Goal: Information Seeking & Learning: Learn about a topic

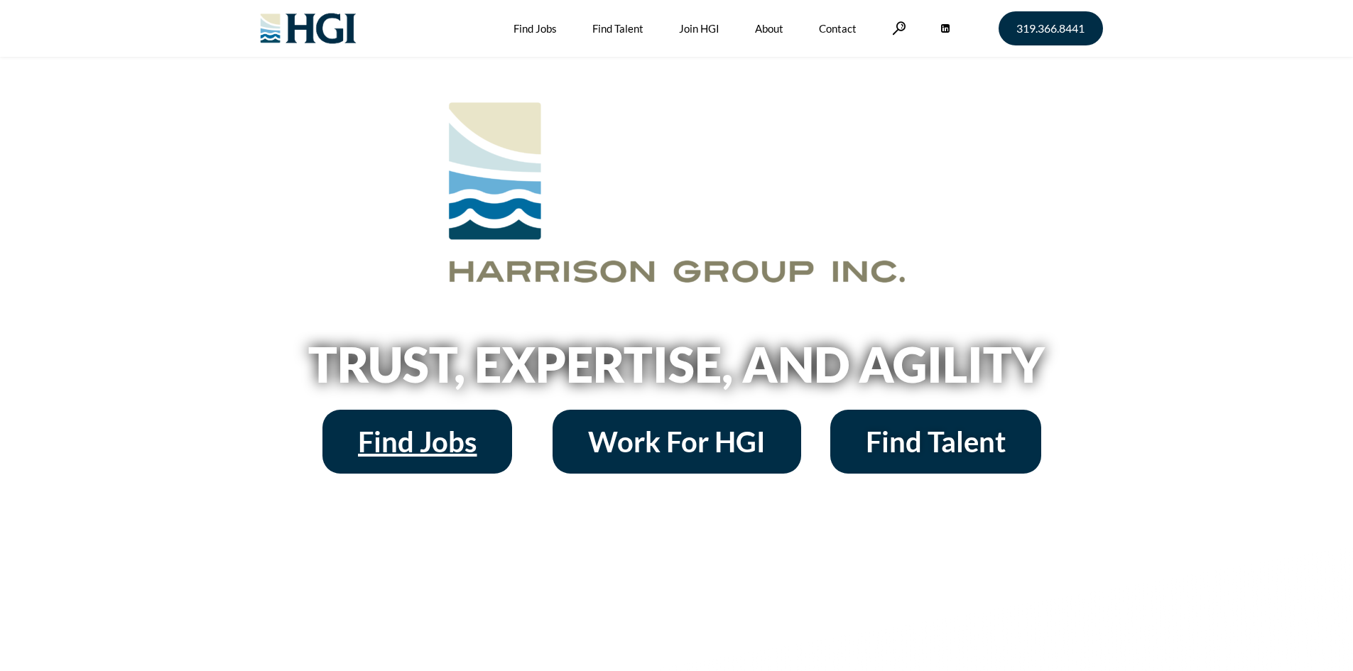
click at [410, 456] on span "Find Jobs" at bounding box center [417, 442] width 119 height 28
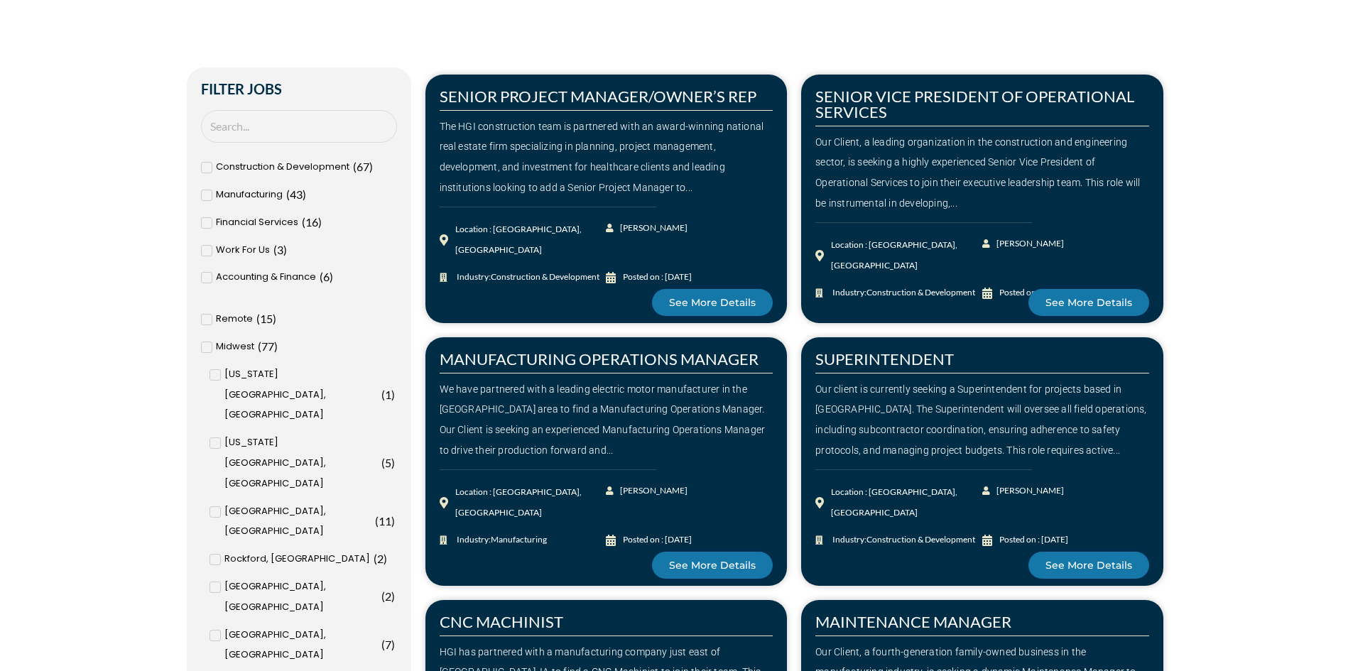
scroll to position [710, 0]
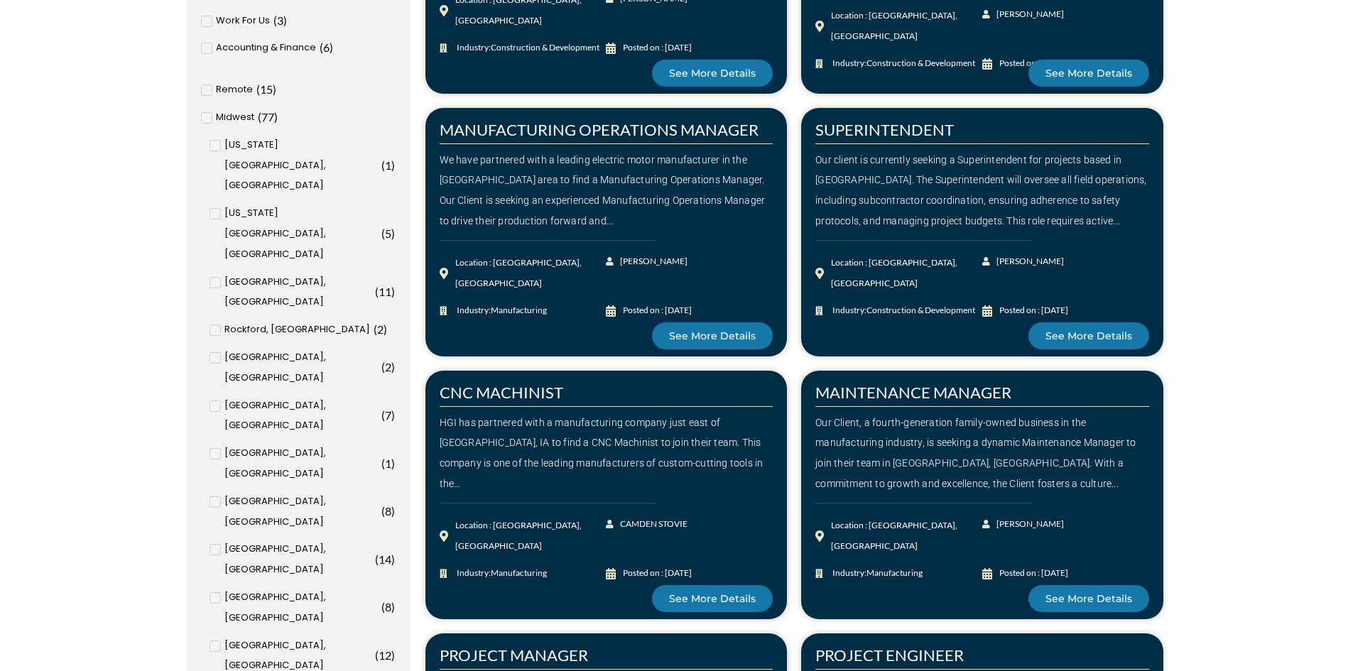
click at [210, 88] on span at bounding box center [206, 90] width 11 height 11
click at [0, 0] on input "Remote ( 15 )" at bounding box center [0, 0] width 0 height 0
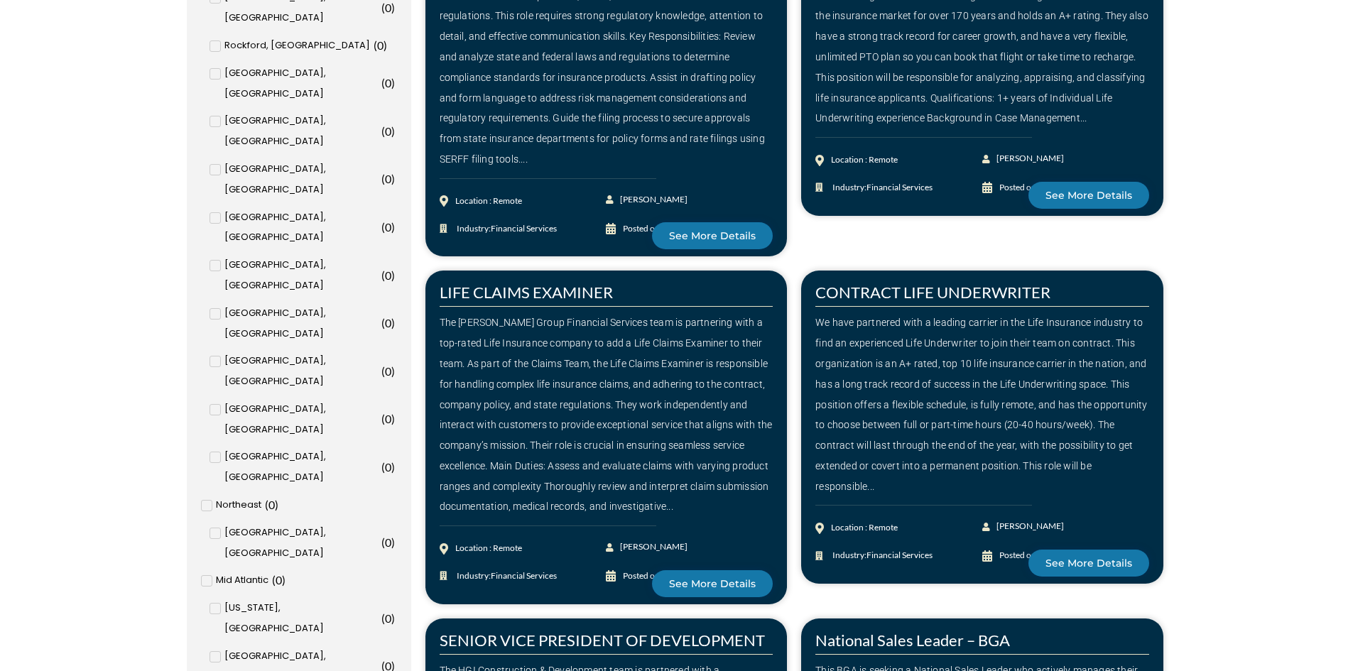
scroll to position [681, 0]
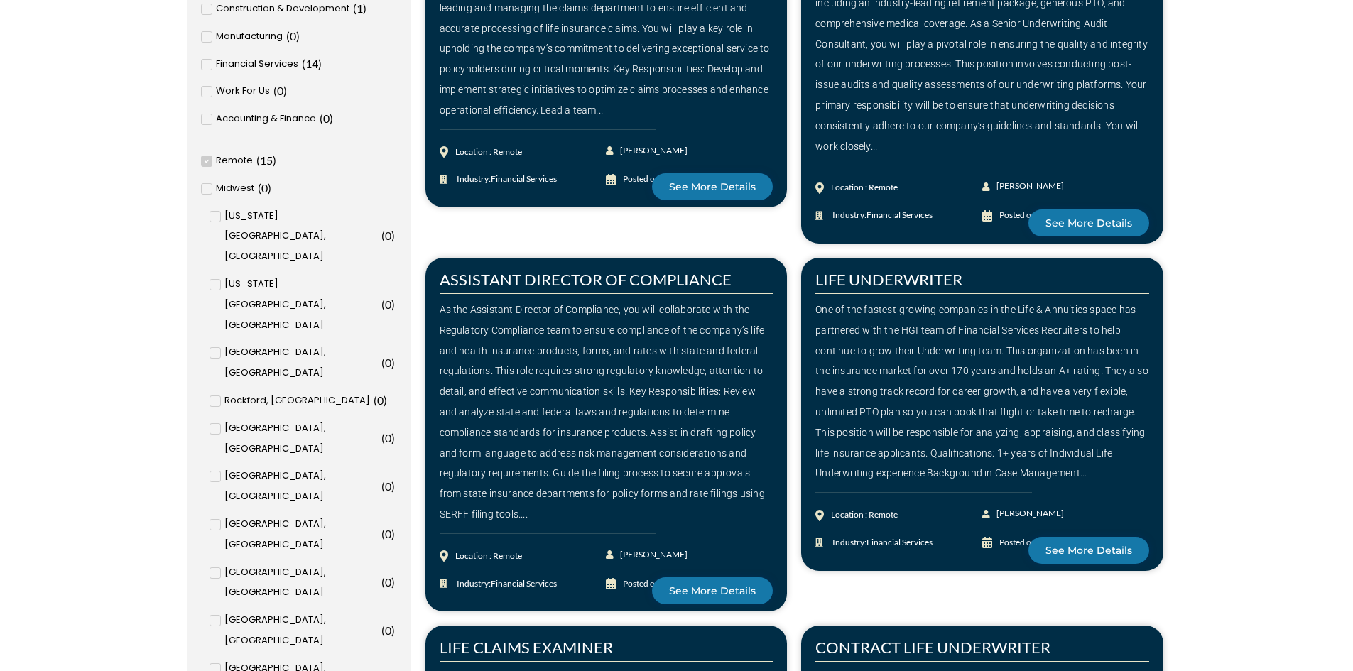
click at [209, 162] on span at bounding box center [206, 161] width 11 height 11
click at [0, 0] on input "Remote ( 15 )" at bounding box center [0, 0] width 0 height 0
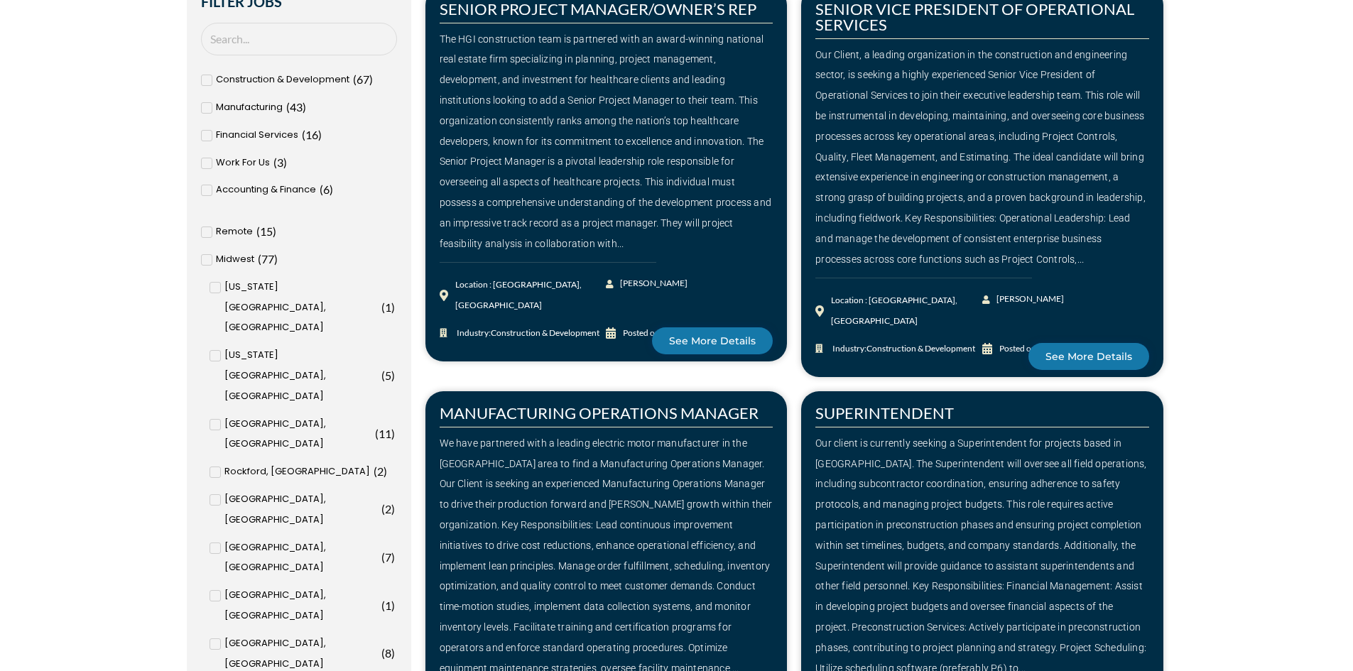
scroll to position [497, 0]
